Goal: Task Accomplishment & Management: Use online tool/utility

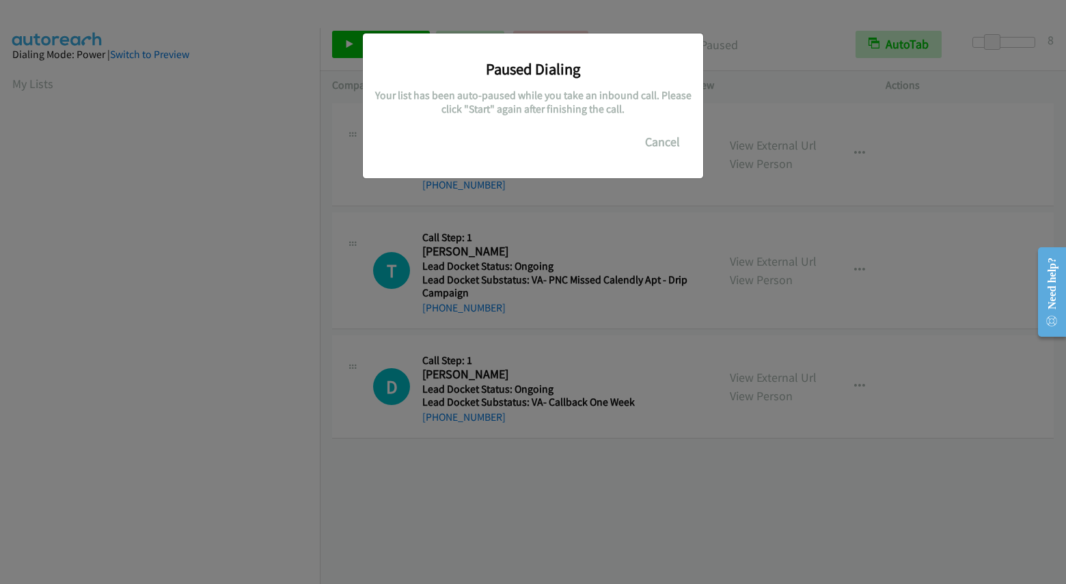
scroll to position [182, 0]
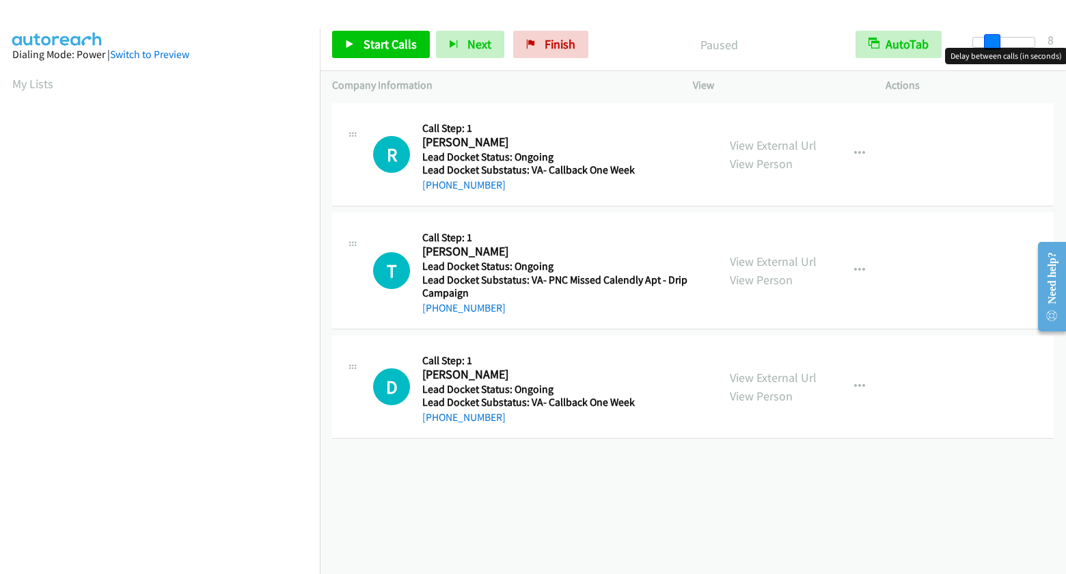
drag, startPoint x: 981, startPoint y: 38, endPoint x: 1002, endPoint y: 38, distance: 20.5
click at [1002, 38] on div at bounding box center [1003, 42] width 63 height 11
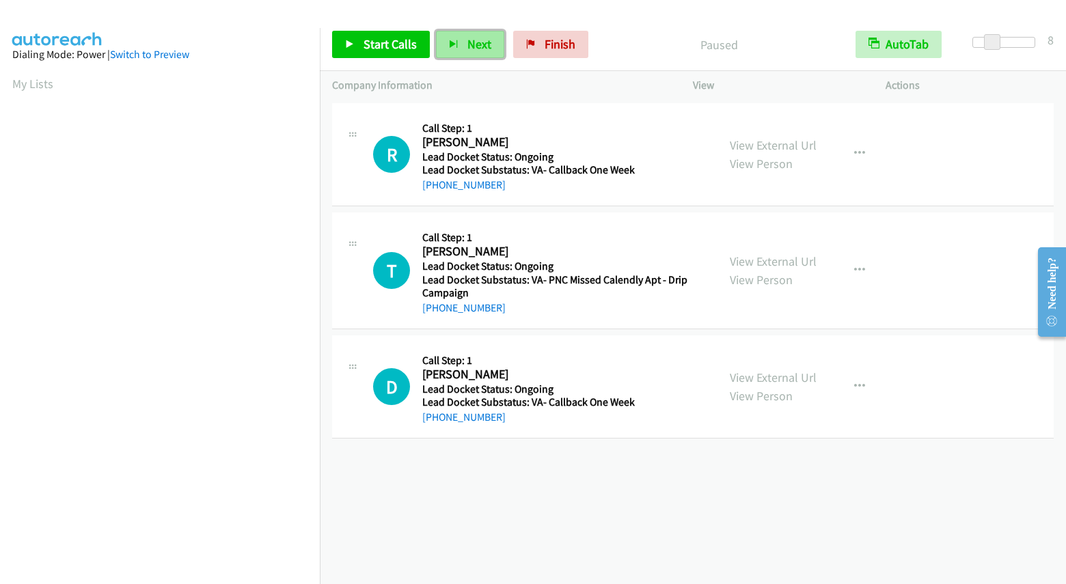
click at [469, 44] on span "Next" at bounding box center [479, 44] width 24 height 16
click at [394, 46] on span "Start Calls" at bounding box center [389, 44] width 53 height 16
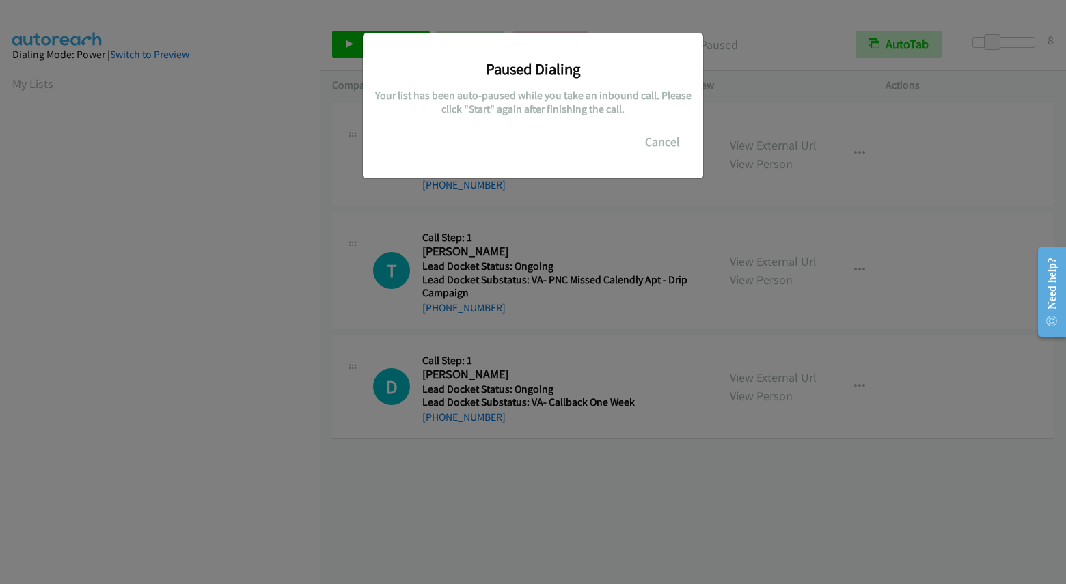
scroll to position [182, 0]
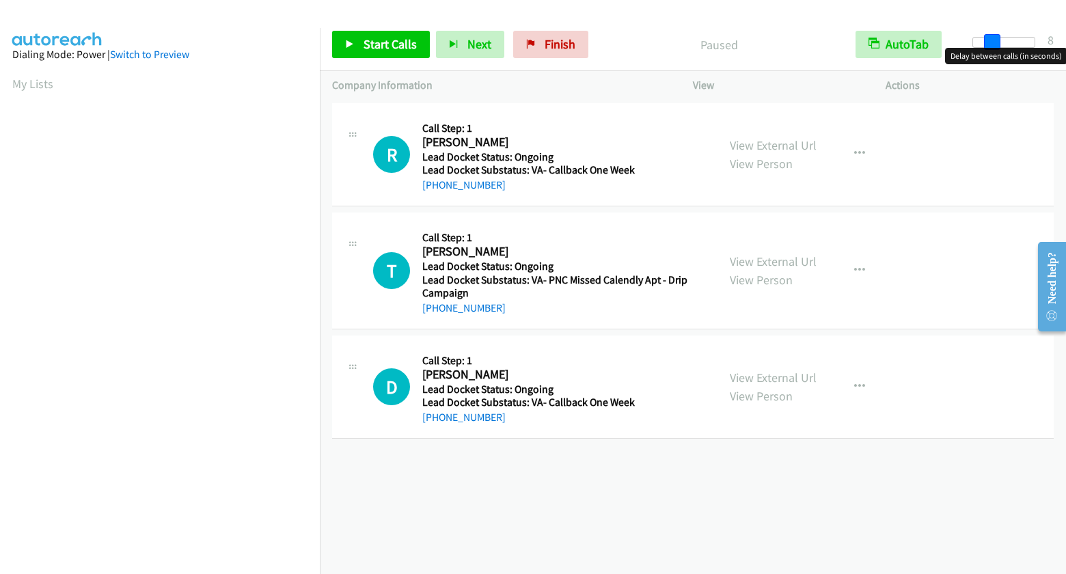
drag, startPoint x: 971, startPoint y: 40, endPoint x: 989, endPoint y: 34, distance: 19.2
click at [989, 34] on span at bounding box center [992, 42] width 16 height 16
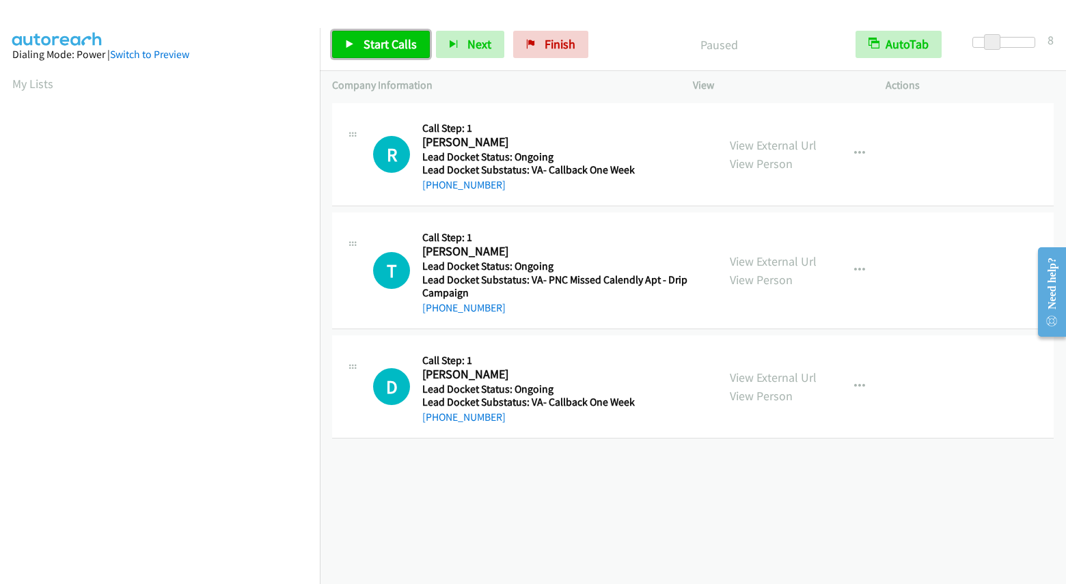
click at [378, 38] on span "Start Calls" at bounding box center [389, 44] width 53 height 16
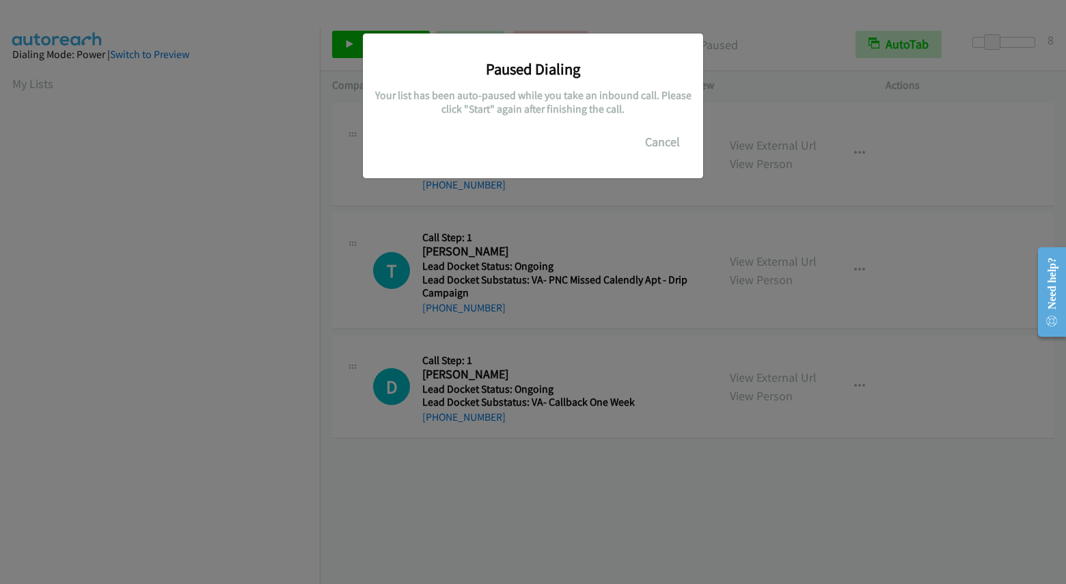
scroll to position [182, 0]
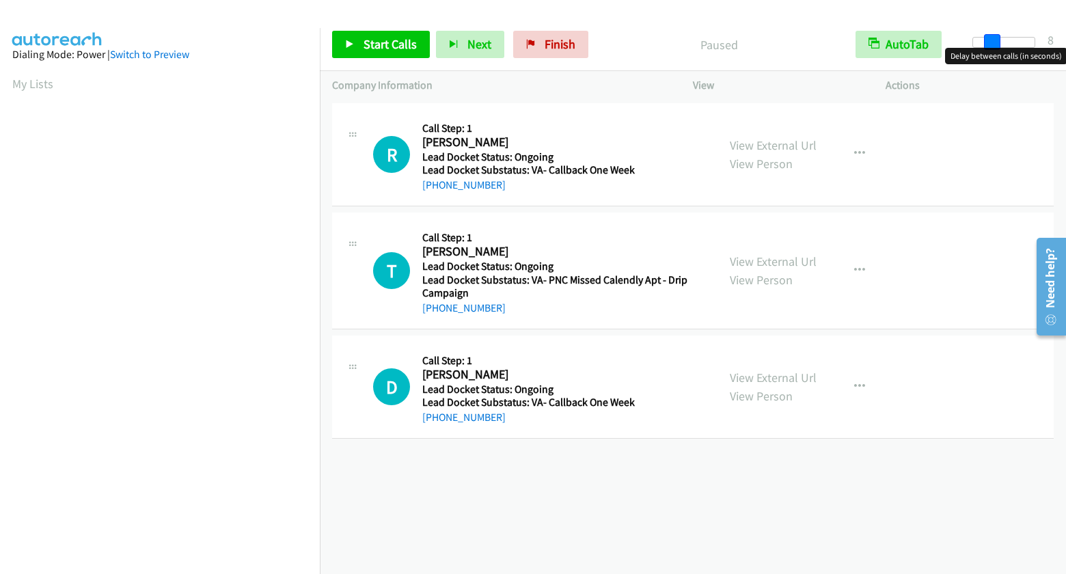
drag, startPoint x: 972, startPoint y: 37, endPoint x: 992, endPoint y: 46, distance: 22.0
click at [992, 46] on span at bounding box center [992, 42] width 16 height 16
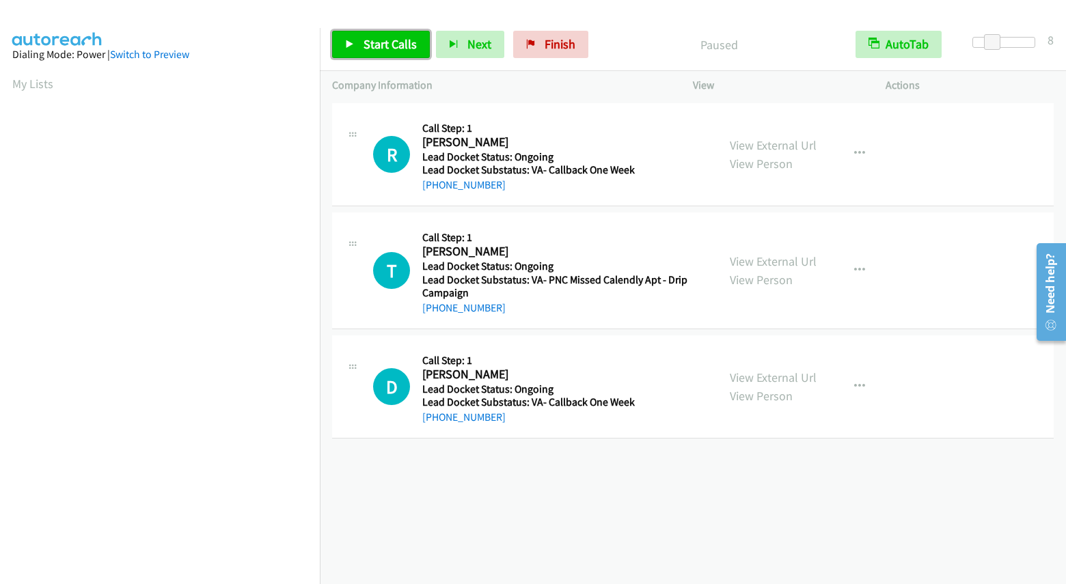
click at [405, 46] on span "Start Calls" at bounding box center [389, 44] width 53 height 16
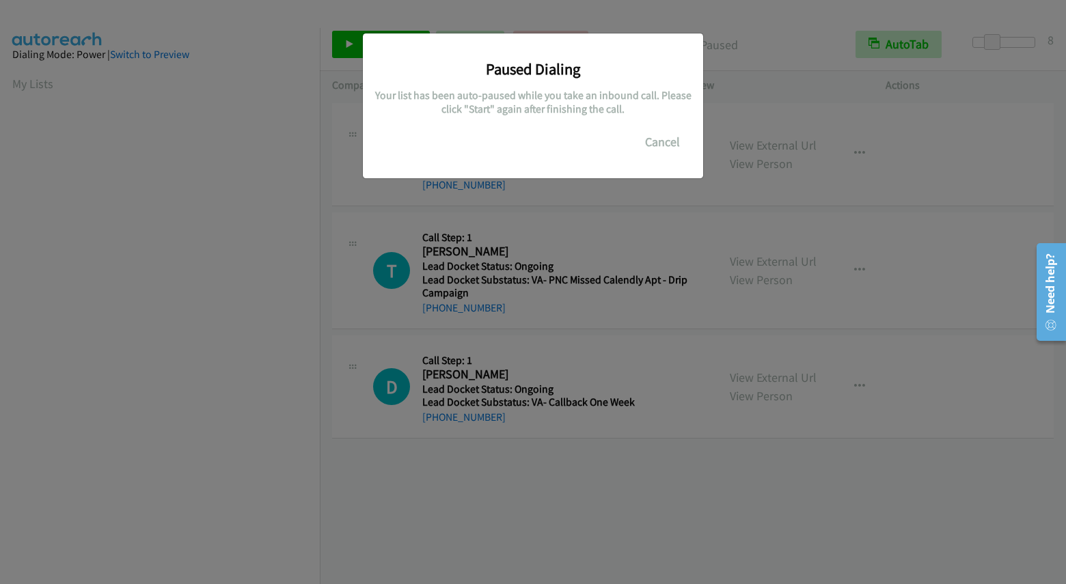
scroll to position [182, 0]
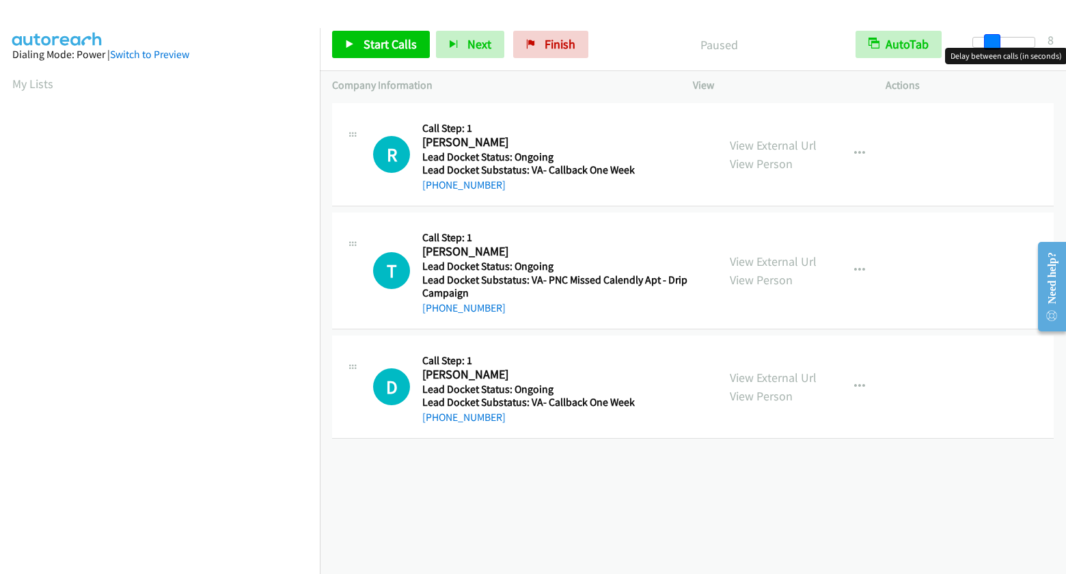
drag, startPoint x: 975, startPoint y: 37, endPoint x: 991, endPoint y: 44, distance: 18.0
click at [991, 44] on span at bounding box center [992, 42] width 16 height 16
click at [372, 44] on span "Start Calls" at bounding box center [389, 44] width 53 height 16
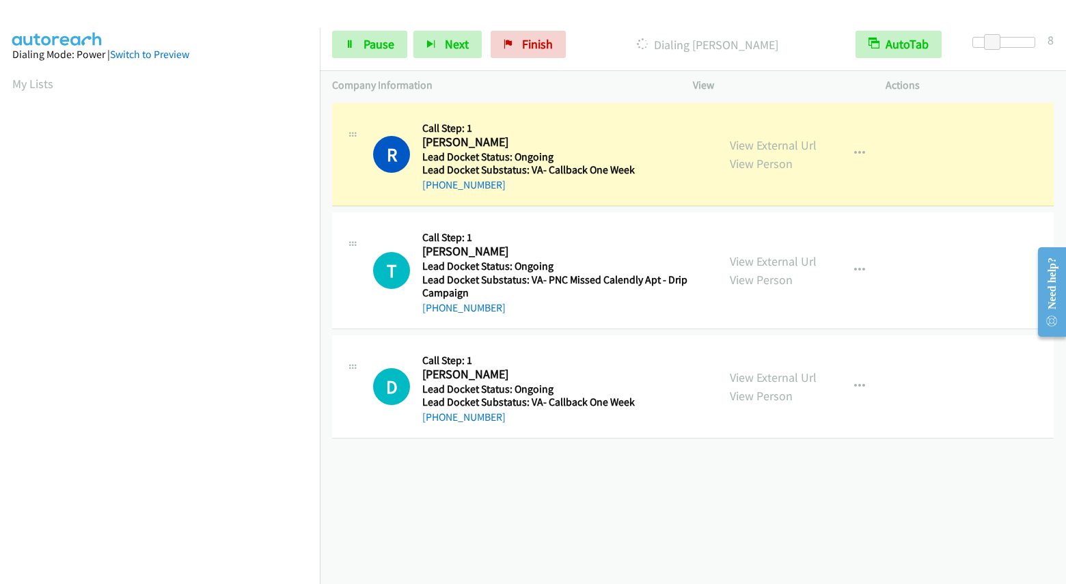
scroll to position [182, 0]
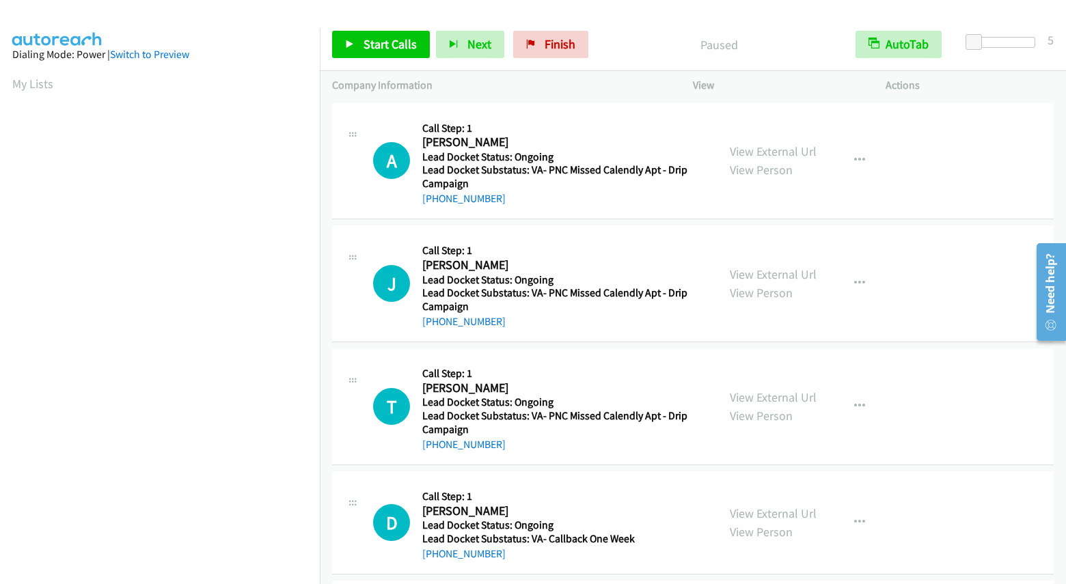
scroll to position [182, 0]
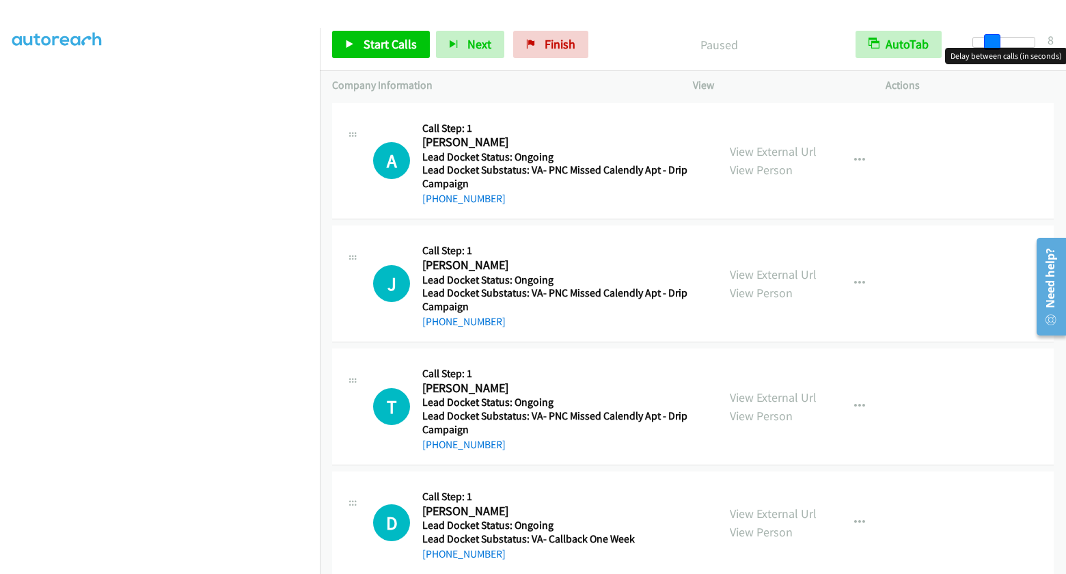
drag, startPoint x: 974, startPoint y: 40, endPoint x: 991, endPoint y: 49, distance: 19.3
click at [991, 49] on body "Start Calls Pause Next Finish Paused AutoTab AutoTab 8 Company Information Info…" at bounding box center [533, 32] width 1066 height 65
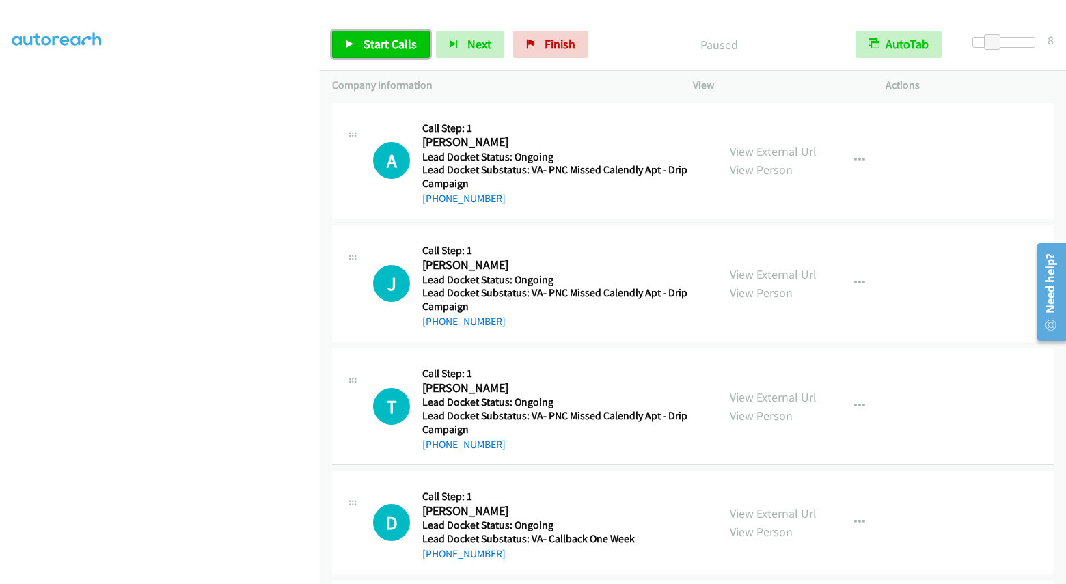
click at [391, 50] on span "Start Calls" at bounding box center [389, 44] width 53 height 16
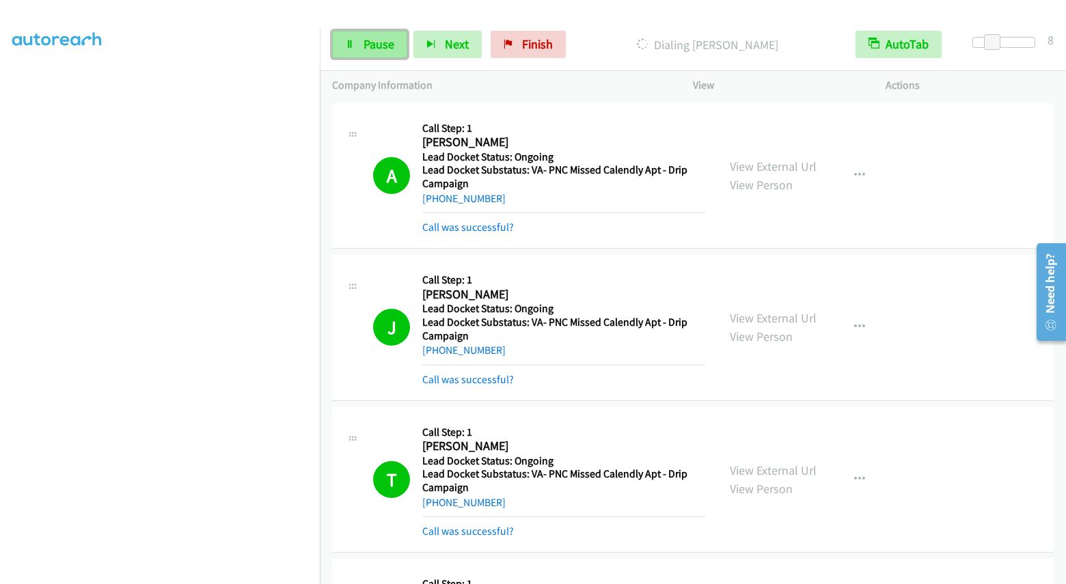
click at [359, 45] on link "Pause" at bounding box center [369, 44] width 75 height 27
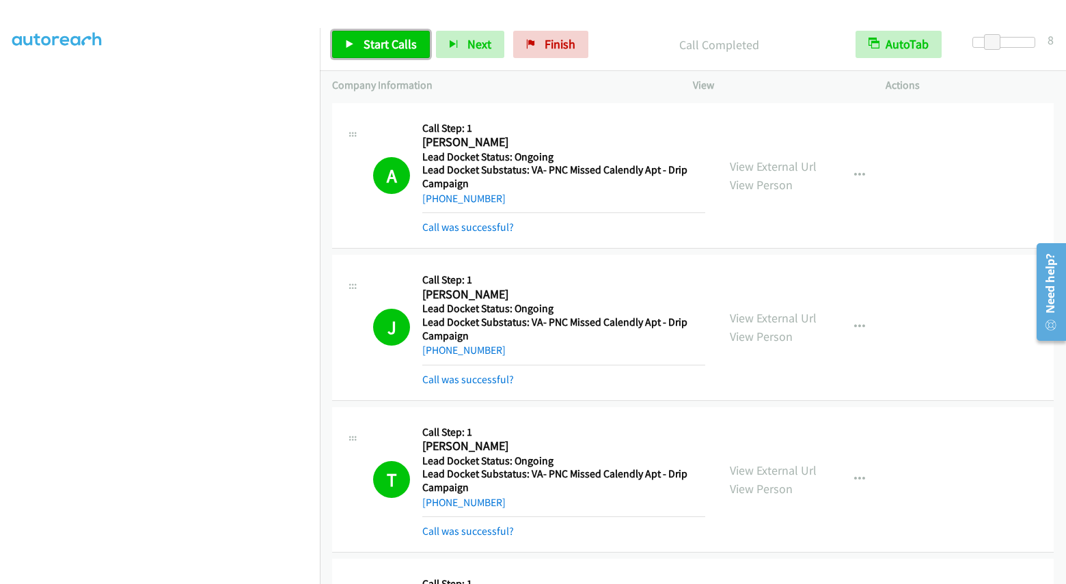
click at [383, 39] on span "Start Calls" at bounding box center [389, 44] width 53 height 16
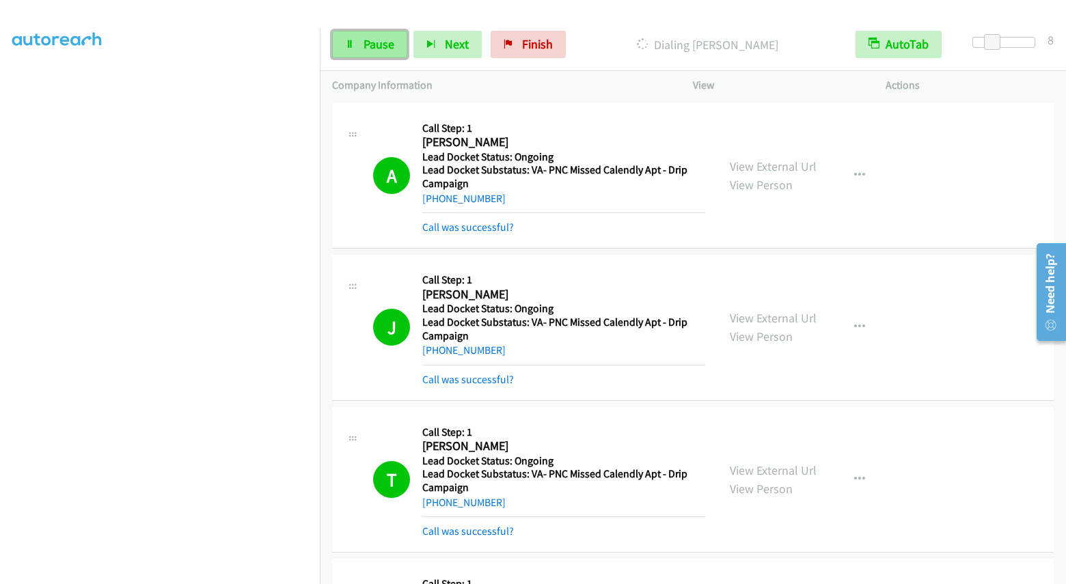
click at [376, 53] on link "Pause" at bounding box center [369, 44] width 75 height 27
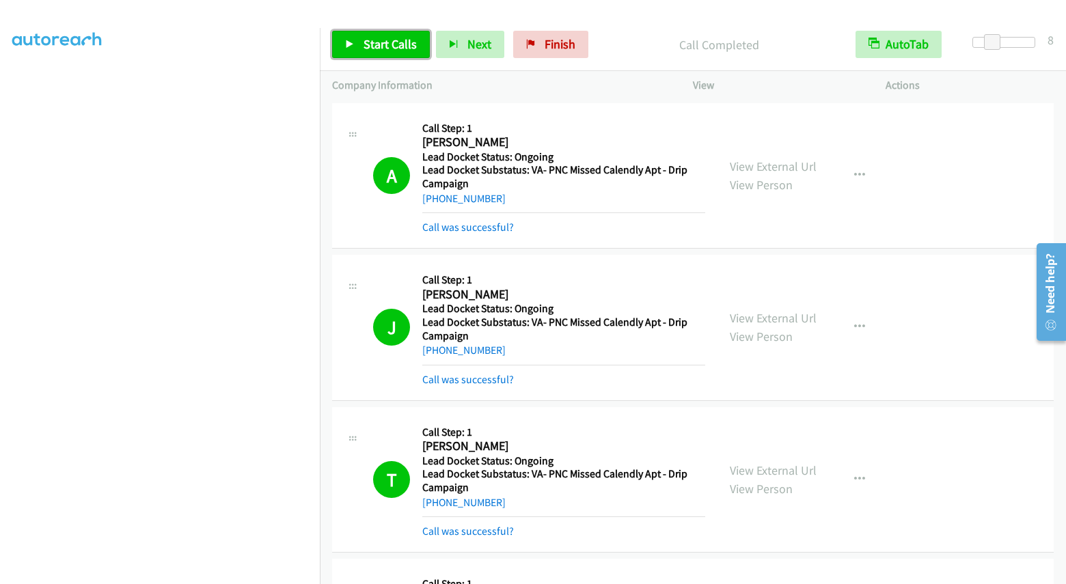
click at [383, 36] on span "Start Calls" at bounding box center [389, 44] width 53 height 16
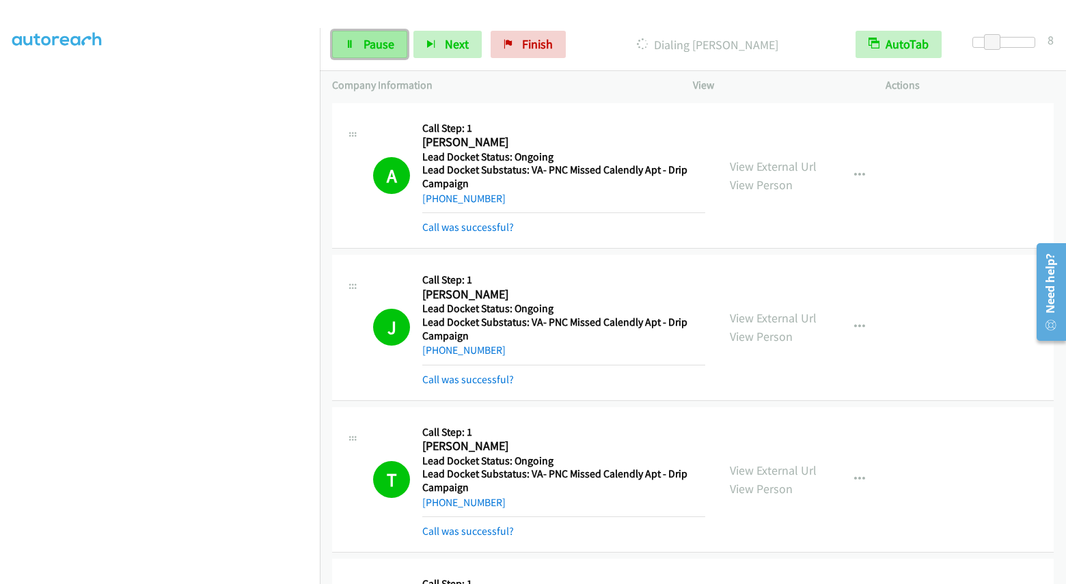
click at [381, 51] on span "Pause" at bounding box center [378, 44] width 31 height 16
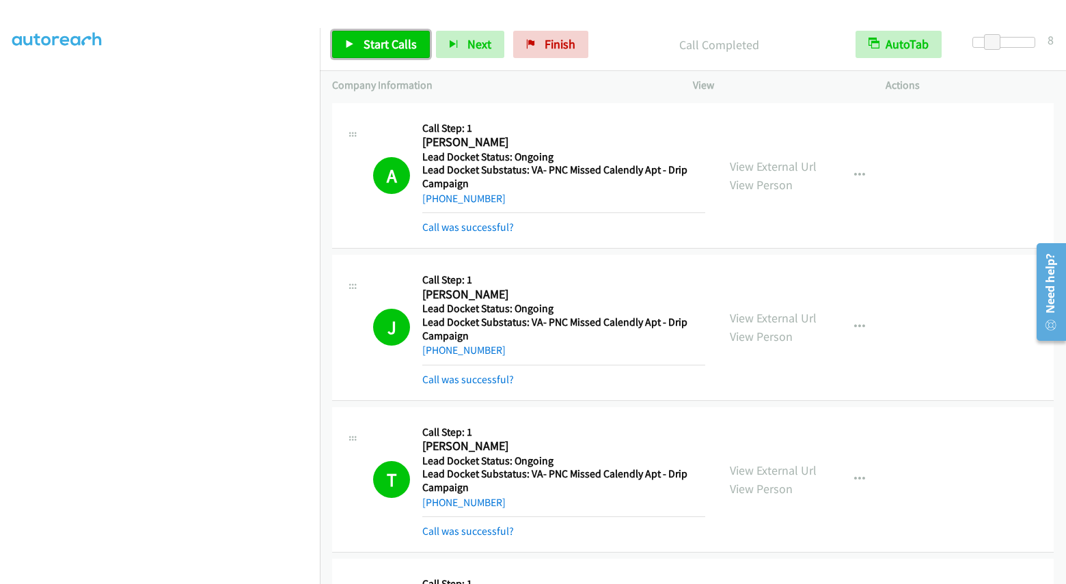
click at [393, 44] on span "Start Calls" at bounding box center [389, 44] width 53 height 16
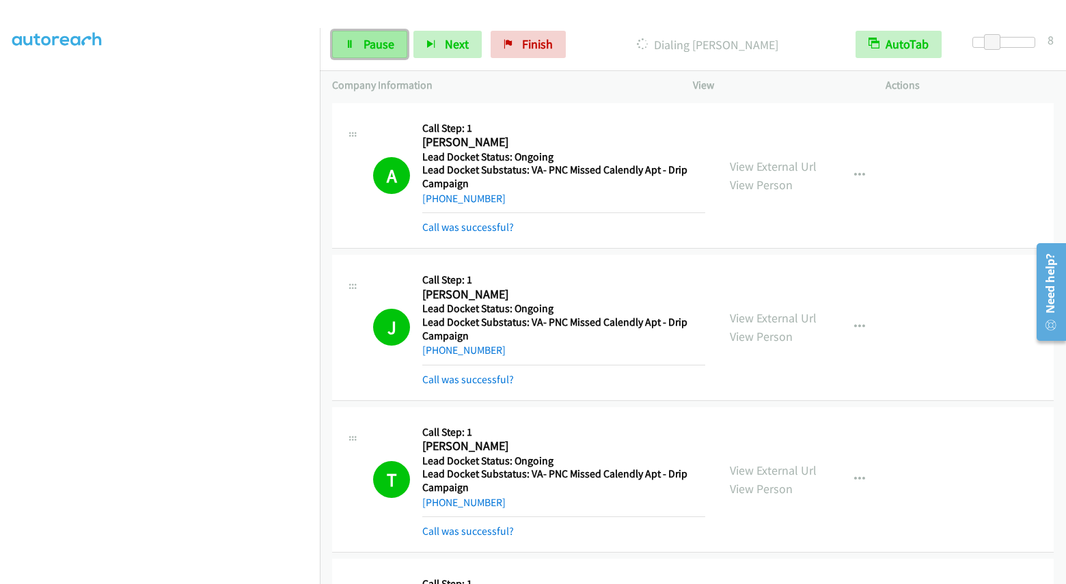
click at [359, 40] on link "Pause" at bounding box center [369, 44] width 75 height 27
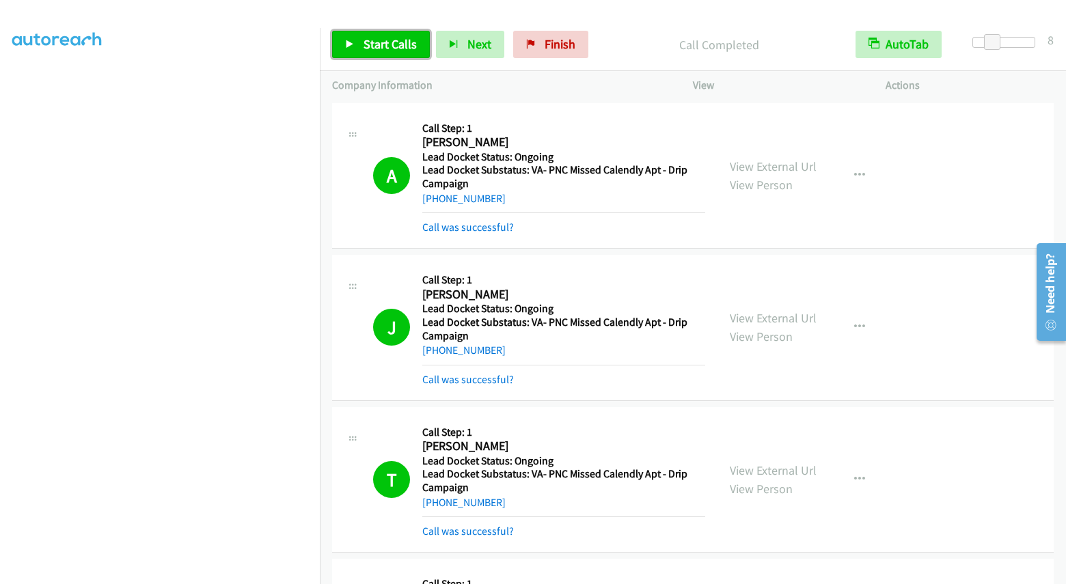
click at [385, 51] on span "Start Calls" at bounding box center [389, 44] width 53 height 16
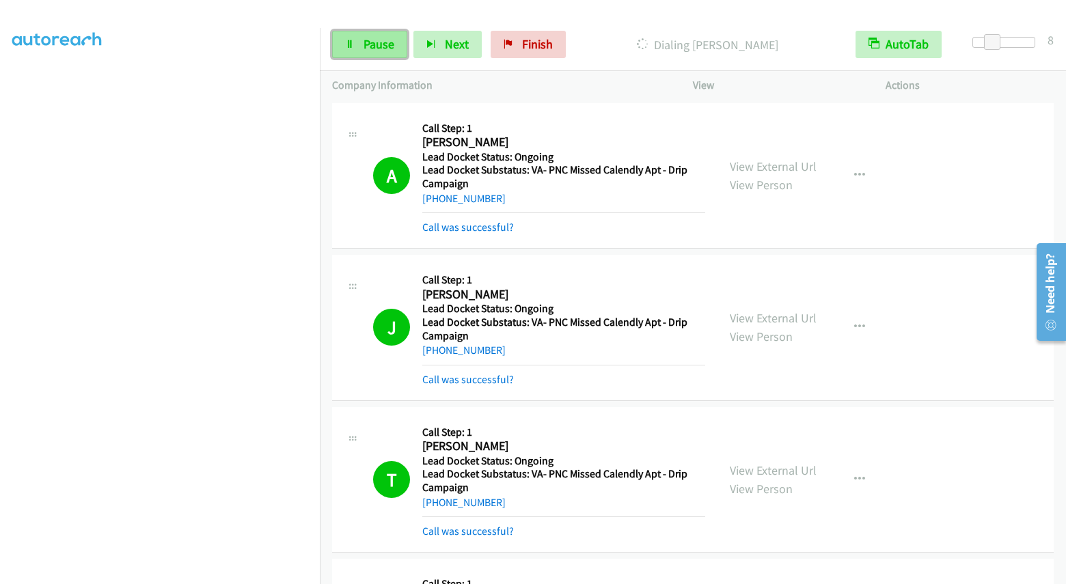
click at [371, 51] on span "Pause" at bounding box center [378, 44] width 31 height 16
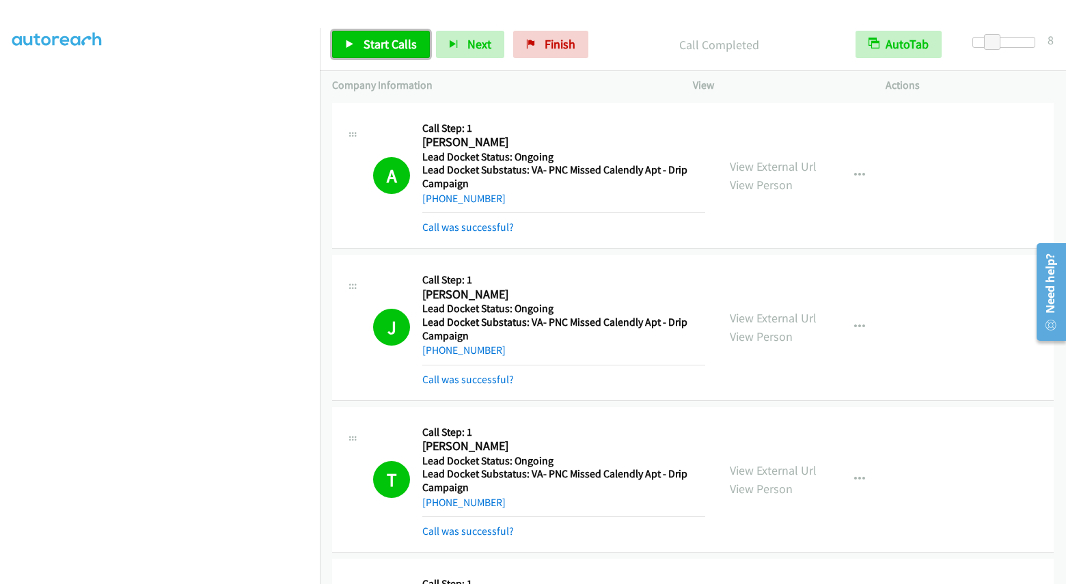
click at [386, 36] on link "Start Calls" at bounding box center [381, 44] width 98 height 27
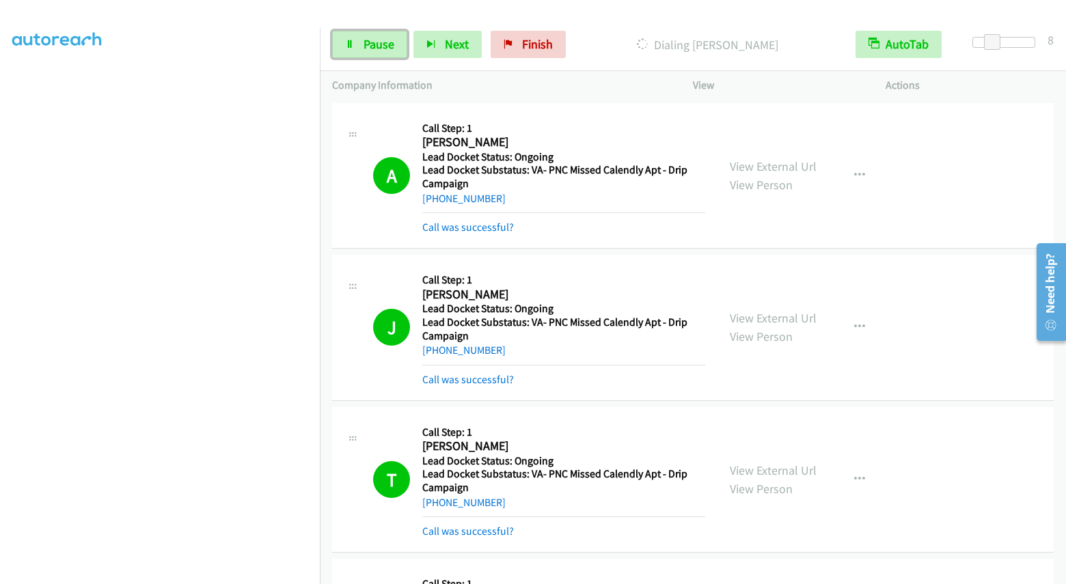
drag, startPoint x: 376, startPoint y: 52, endPoint x: 392, endPoint y: 36, distance: 22.7
click at [376, 52] on link "Pause" at bounding box center [369, 44] width 75 height 27
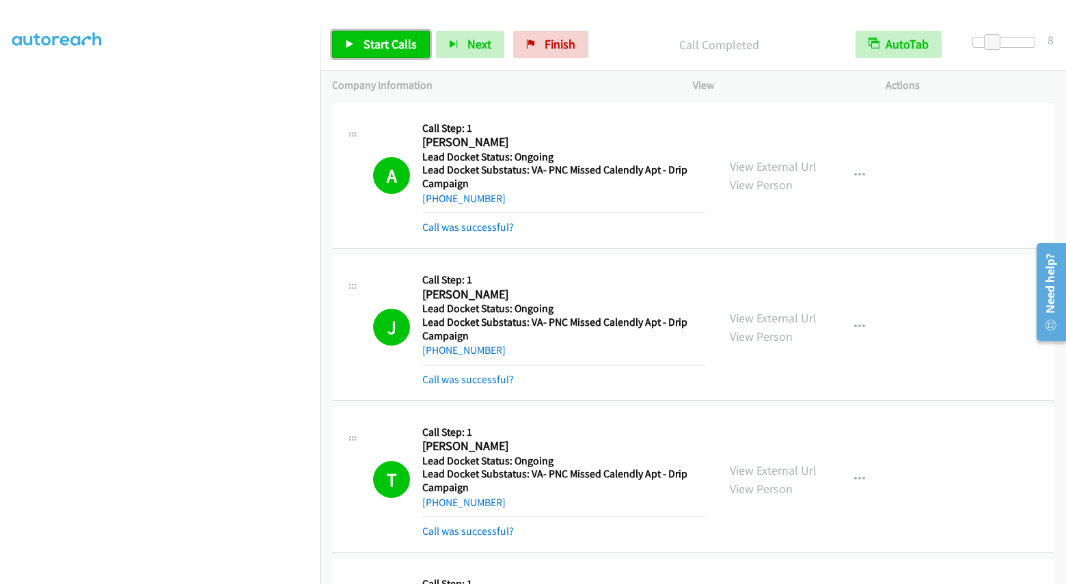
click at [375, 42] on span "Start Calls" at bounding box center [389, 44] width 53 height 16
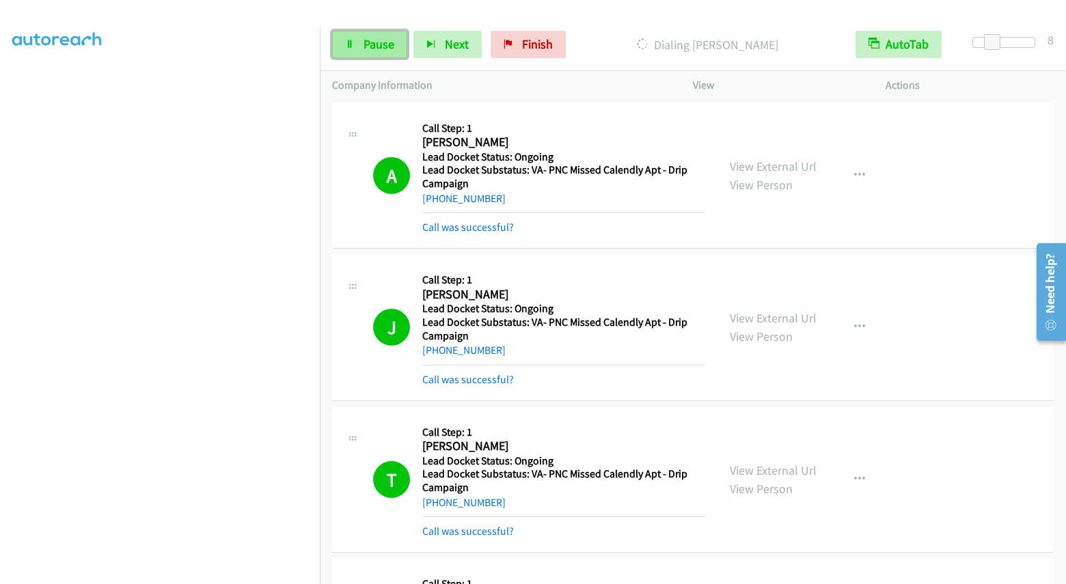
click at [383, 51] on span "Pause" at bounding box center [378, 44] width 31 height 16
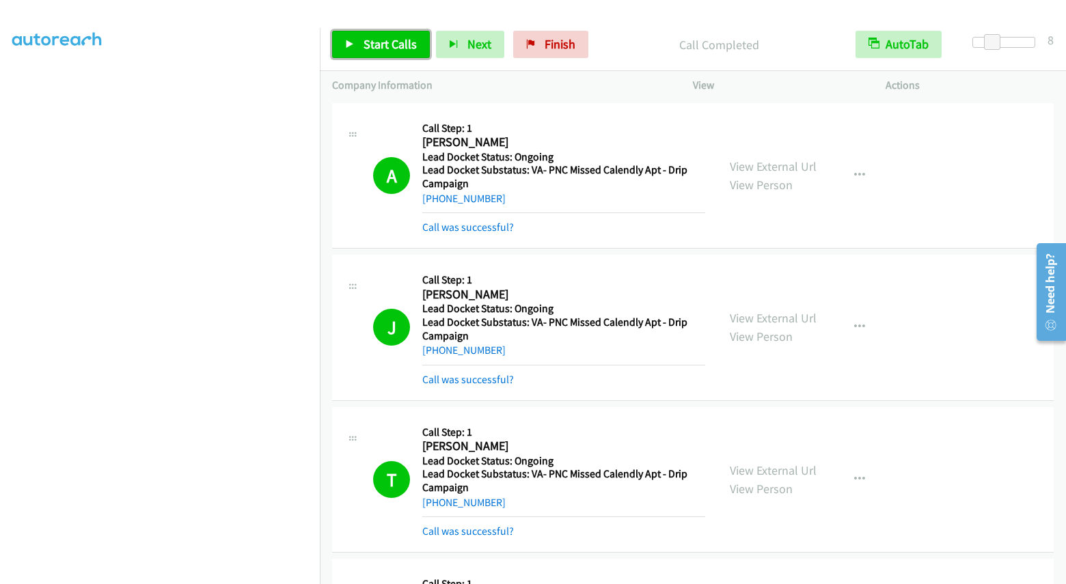
click at [393, 38] on span "Start Calls" at bounding box center [389, 44] width 53 height 16
click at [376, 51] on span "Pause" at bounding box center [378, 44] width 31 height 16
